Goal: Check status: Check status

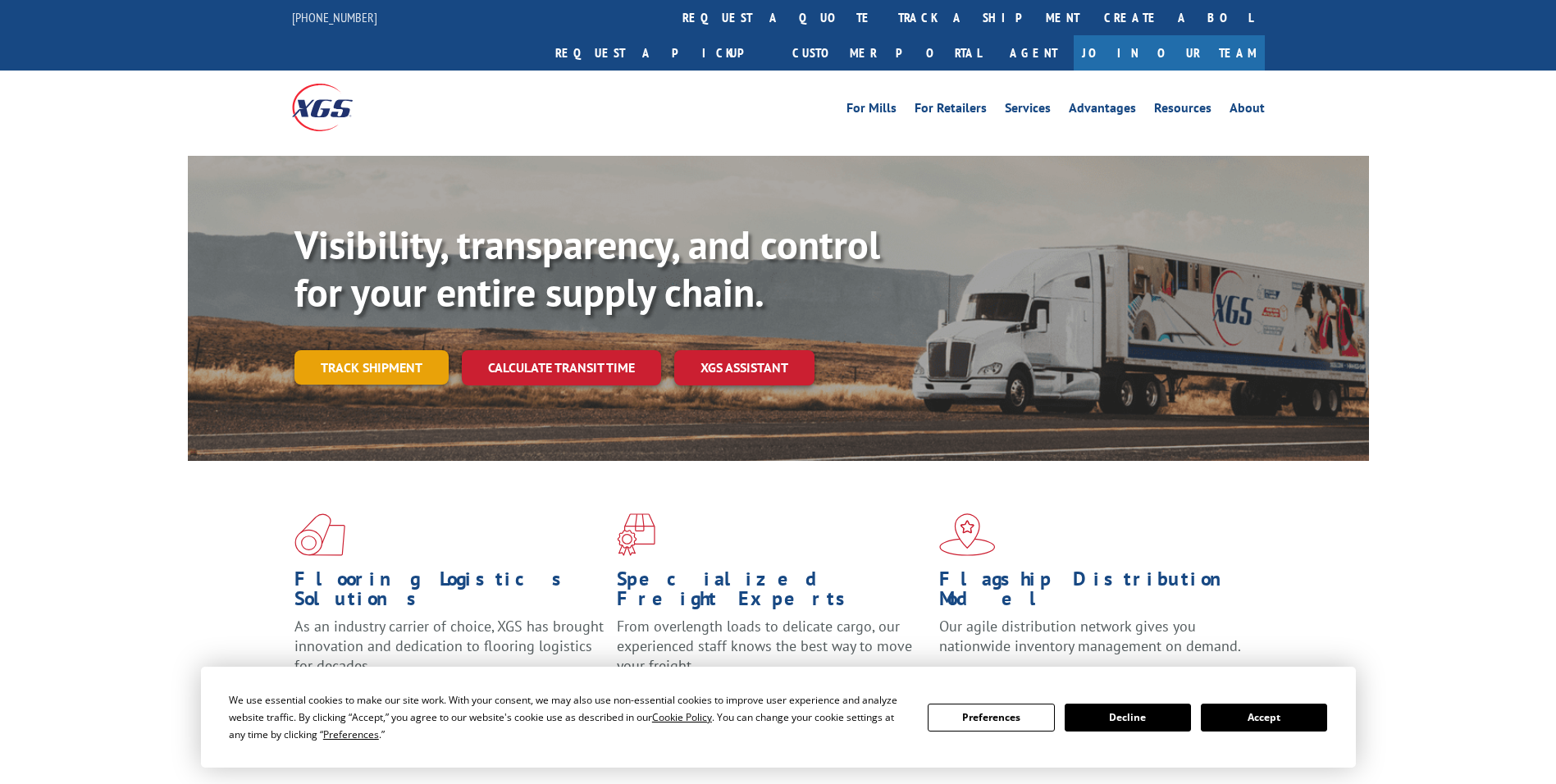
click at [371, 350] on link "Track shipment" at bounding box center [371, 366] width 154 height 34
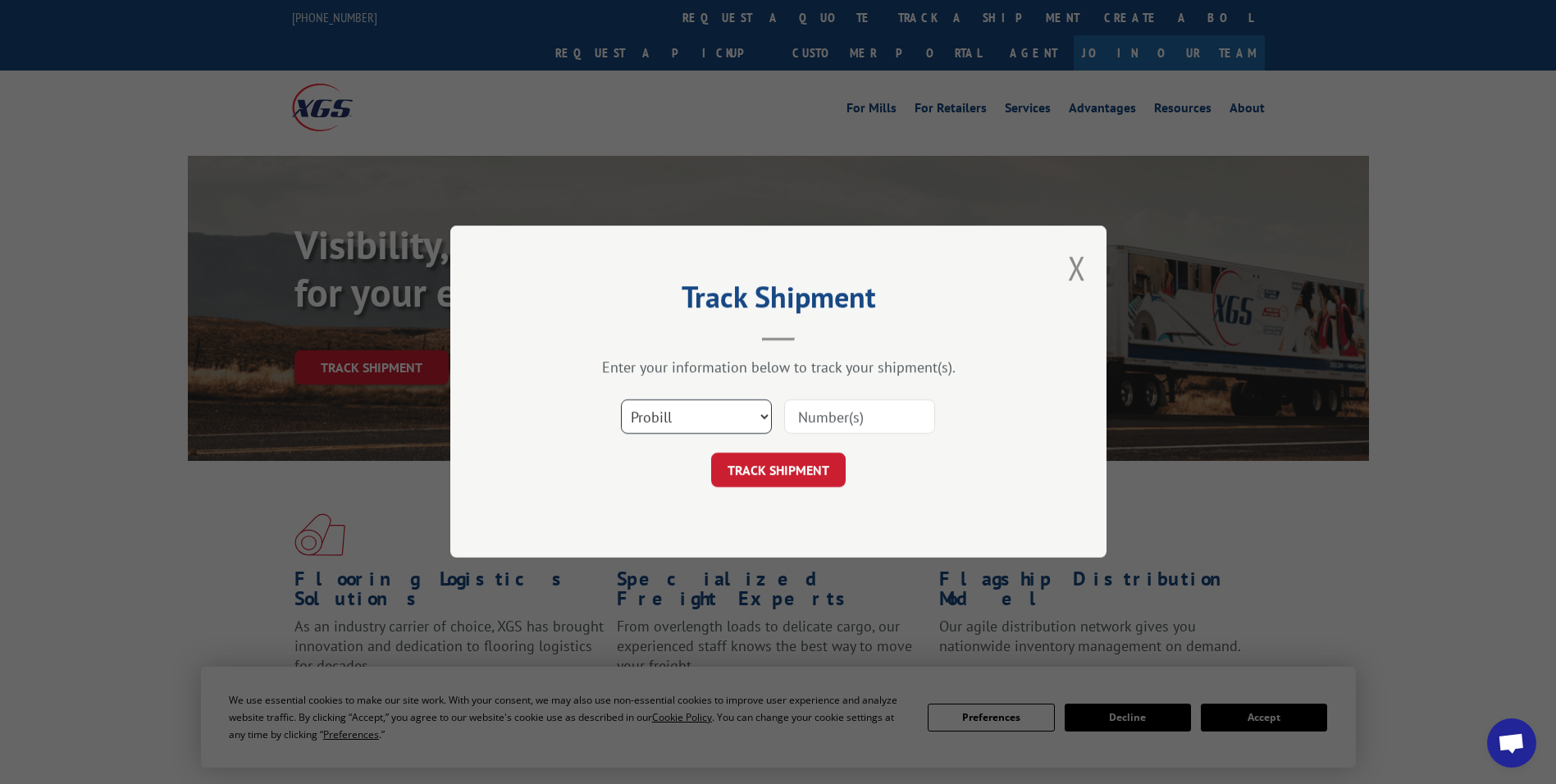
click at [705, 422] on select "Select category... Probill BOL PO" at bounding box center [696, 417] width 151 height 34
select select "bol"
click at [621, 400] on select "Select category... Probill BOL PO" at bounding box center [696, 417] width 151 height 34
click at [864, 422] on input at bounding box center [859, 417] width 151 height 34
paste input "7089325"
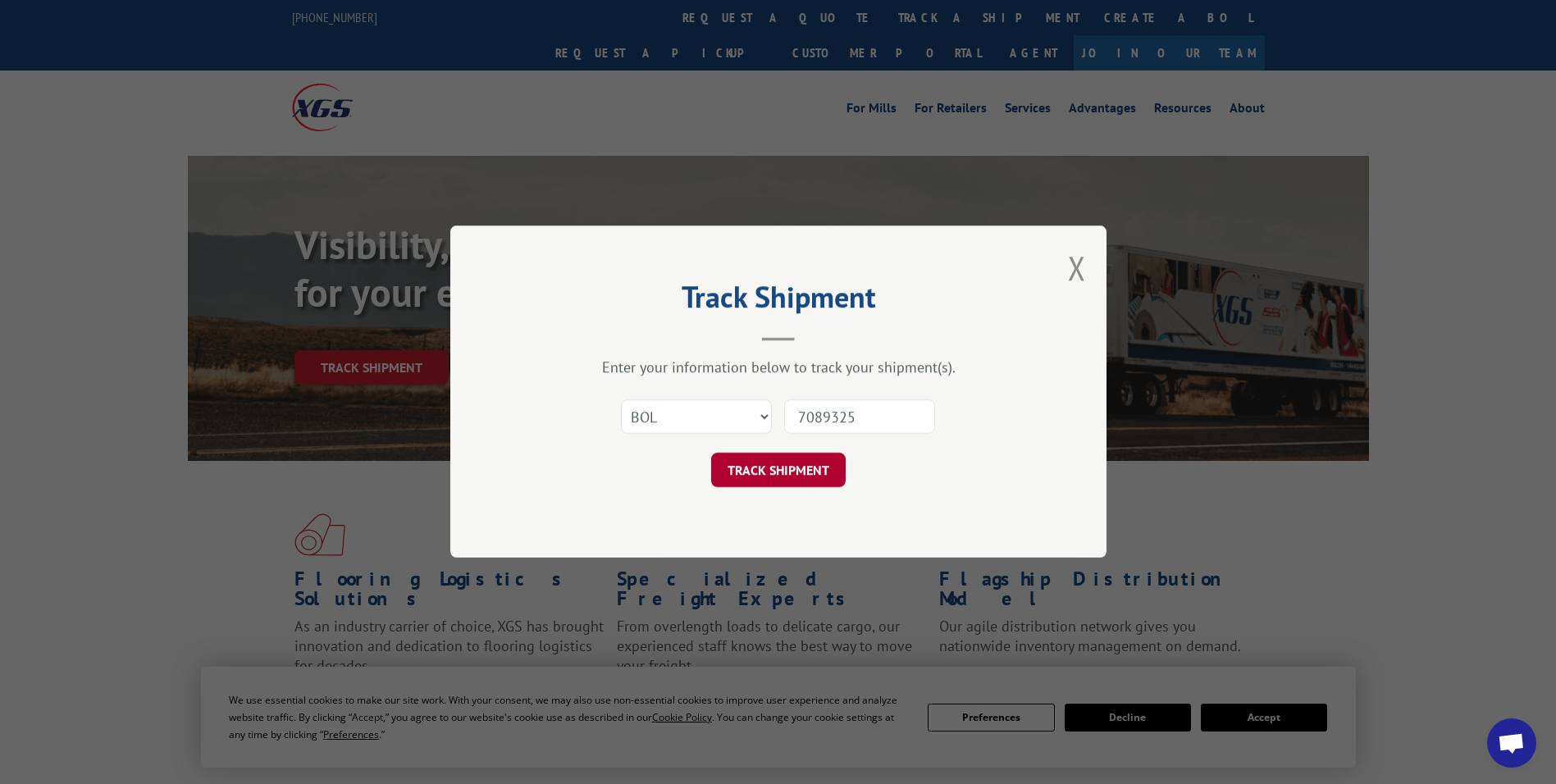
type input "7089325"
click at [776, 476] on button "TRACK SHIPMENT" at bounding box center [778, 470] width 134 height 34
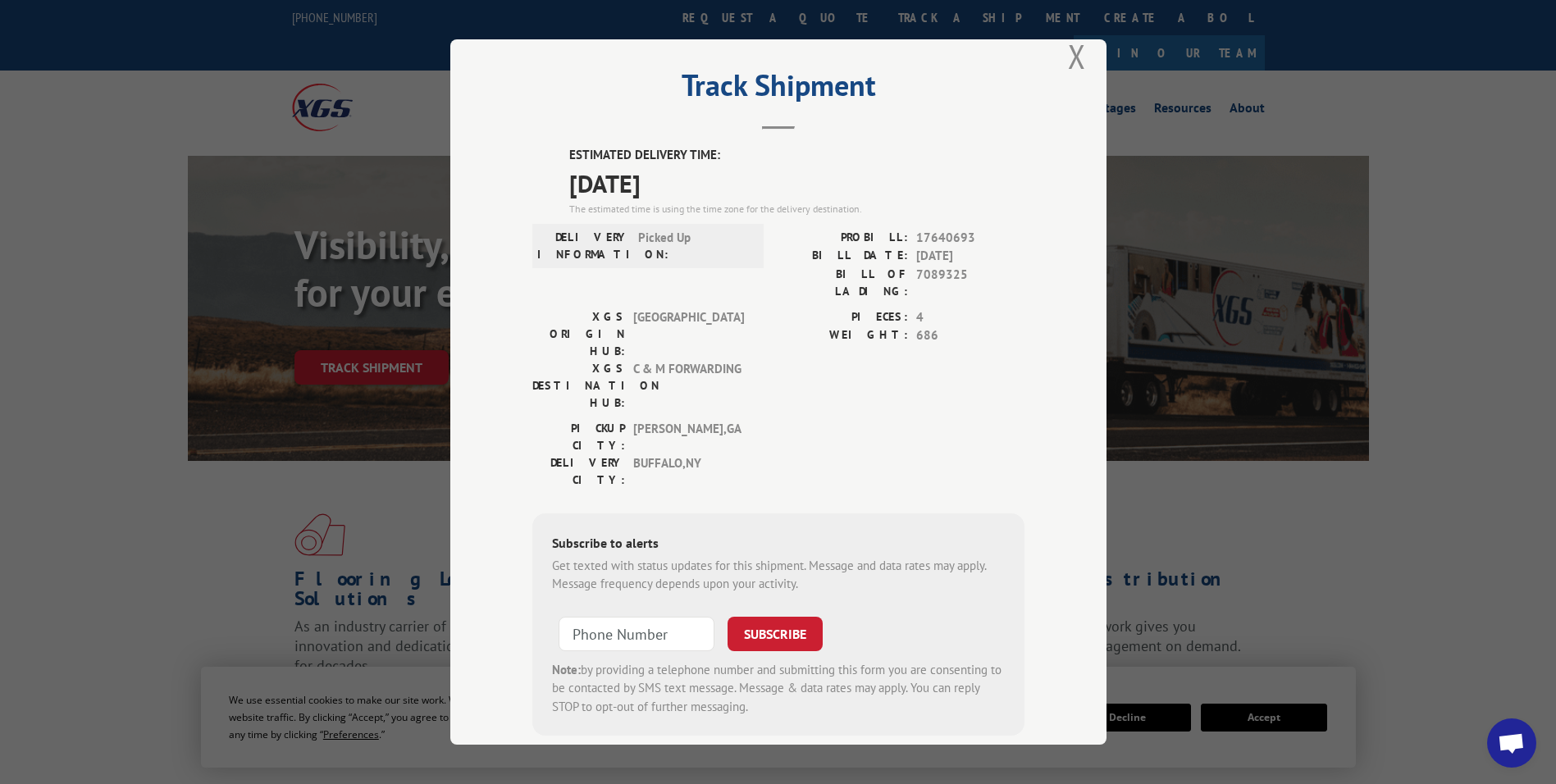
scroll to position [33, 0]
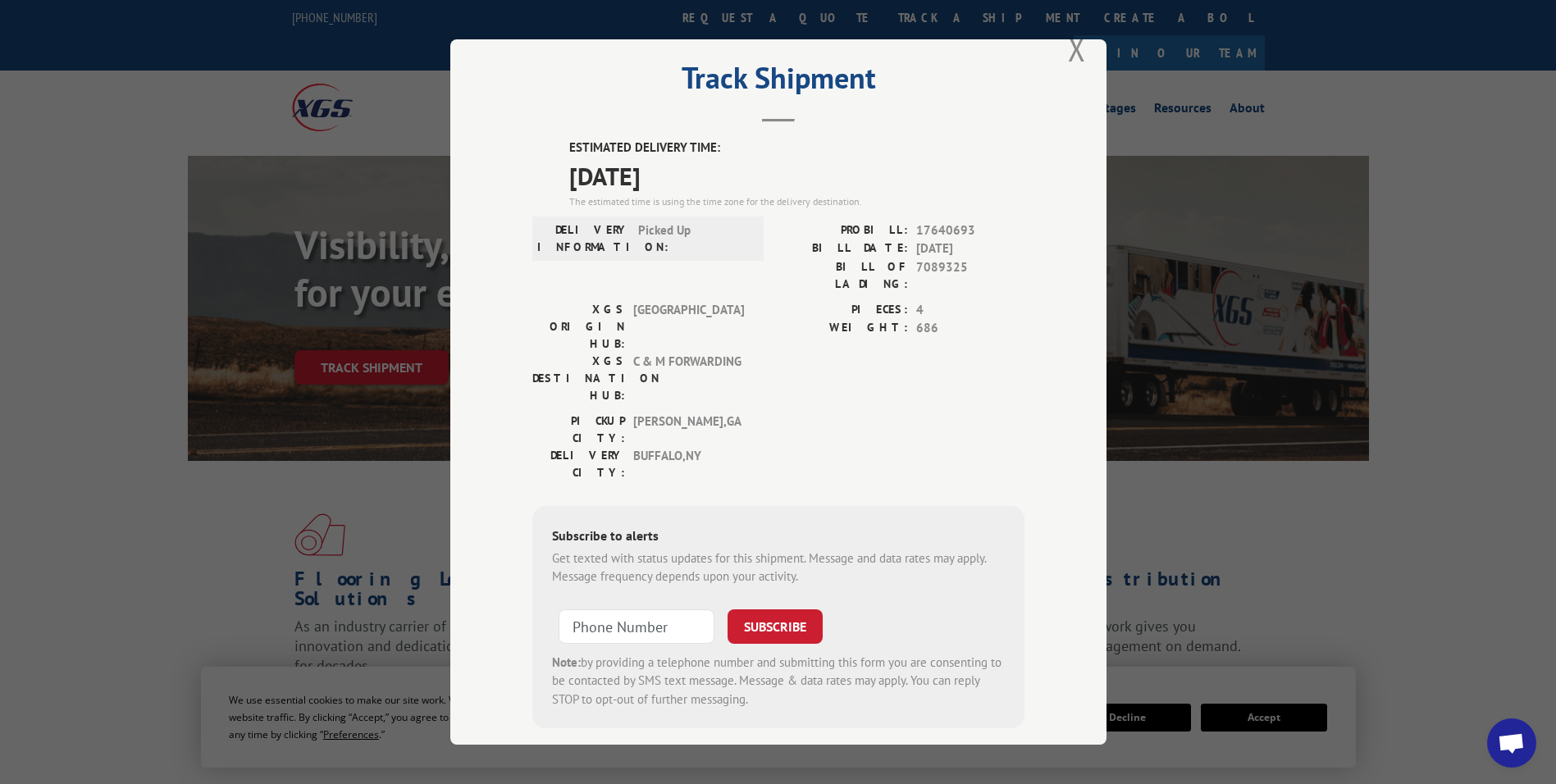
click at [1060, 56] on div "Track Shipment ESTIMATED DELIVERY TIME: [DATE] The estimated time is using the …" at bounding box center [778, 392] width 656 height 705
click at [1068, 56] on button "Close modal" at bounding box center [1077, 49] width 19 height 44
